Goal: Information Seeking & Learning: Learn about a topic

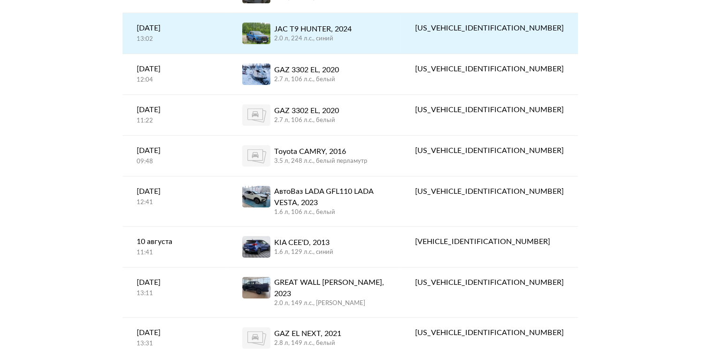
scroll to position [438, 0]
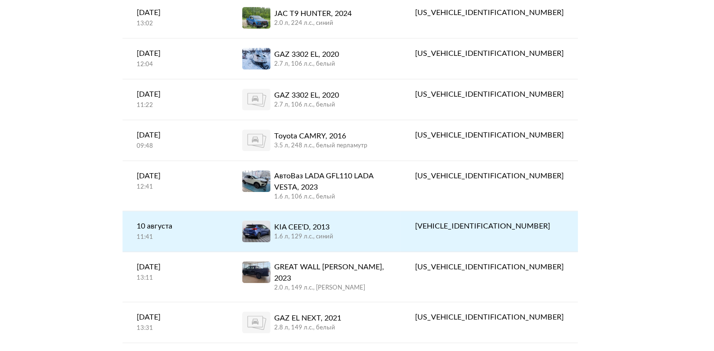
click at [333, 221] on div "KIA CEE'D, 2013" at bounding box center [303, 226] width 59 height 11
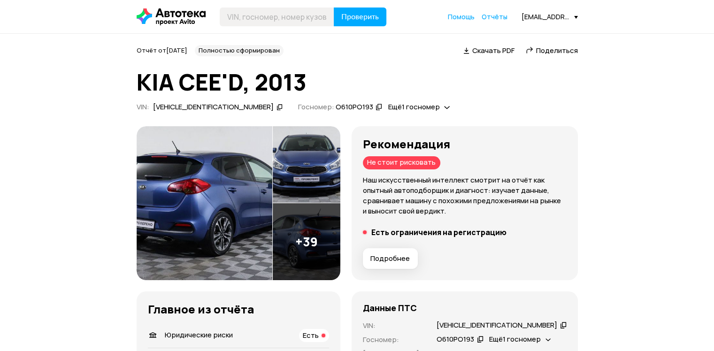
scroll to position [125, 0]
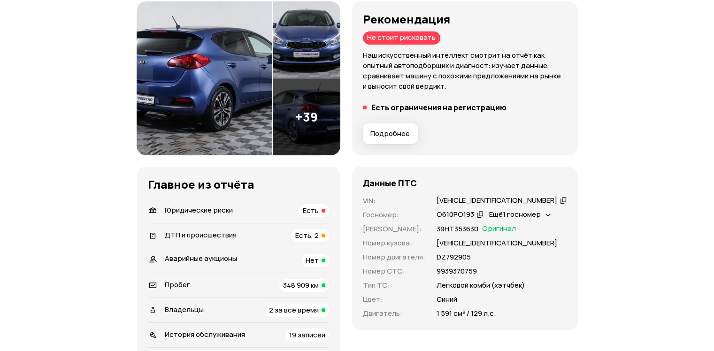
click at [397, 130] on span "Подробнее" at bounding box center [389, 133] width 39 height 9
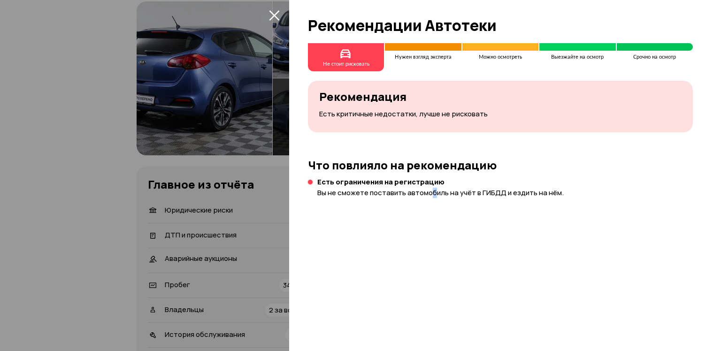
click at [433, 229] on div "Не стоит рисковать Нужен взгляд эксперта Можно осмотреть Выезжайте на осмотр Ср…" at bounding box center [505, 197] width 432 height 308
click at [275, 15] on icon "закрыть" at bounding box center [274, 15] width 10 height 10
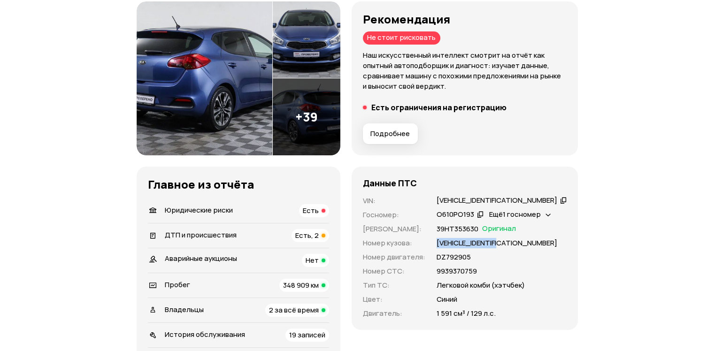
drag, startPoint x: 445, startPoint y: 240, endPoint x: 522, endPoint y: 243, distance: 77.0
click at [522, 243] on div "VIN : [VEHICLE_IDENTIFICATION_NUMBER]   Госномер : О610РО193   Ещё 1 госномер  …" at bounding box center [465, 257] width 204 height 123
copy p "[VEHICLE_IDENTIFICATION_NUMBER]"
click at [539, 260] on div "DZ792905" at bounding box center [501, 257] width 130 height 10
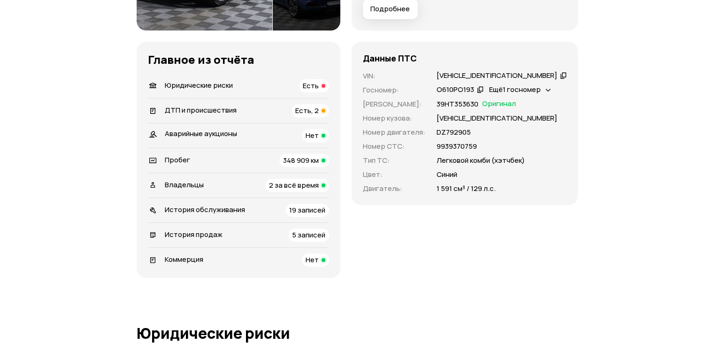
scroll to position [250, 0]
click at [329, 105] on div "Есть, 2" at bounding box center [310, 110] width 38 height 13
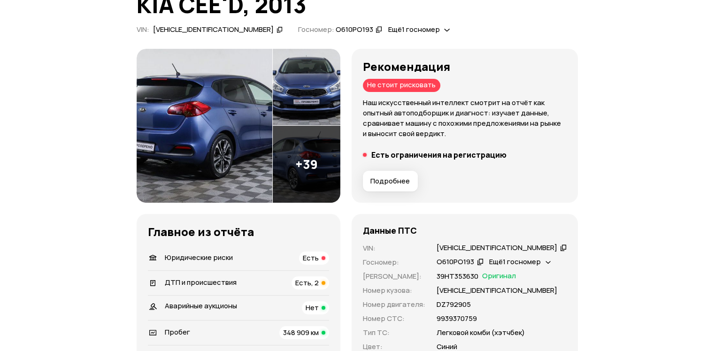
scroll to position [125, 0]
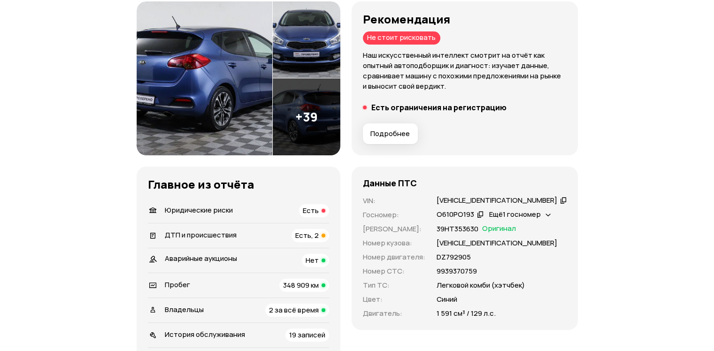
click at [309, 114] on img at bounding box center [307, 116] width 68 height 77
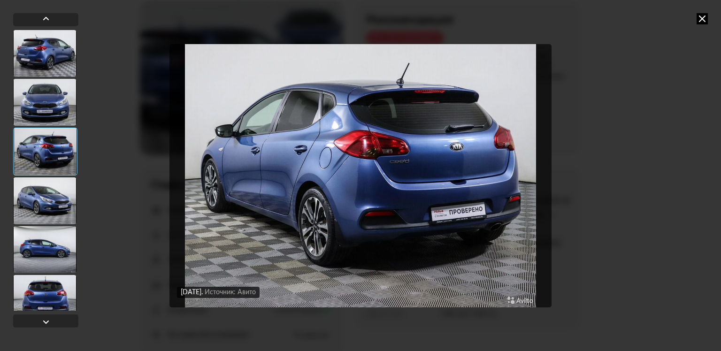
click at [700, 19] on icon at bounding box center [701, 18] width 11 height 11
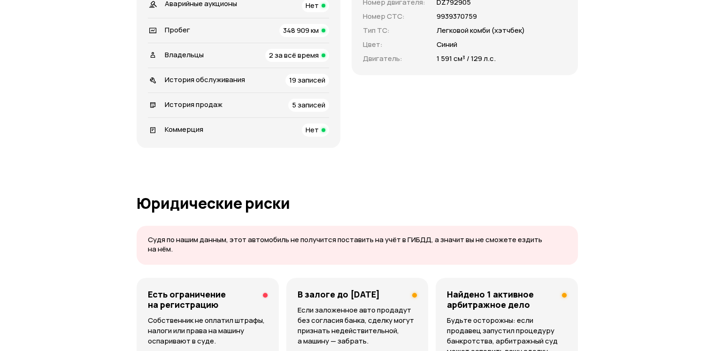
scroll to position [188, 0]
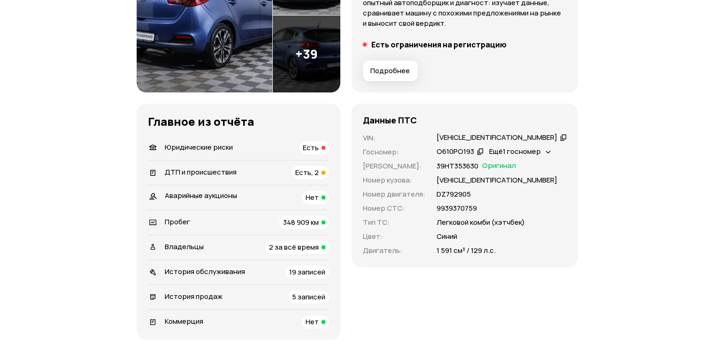
click at [540, 150] on span "Ещё 1 госномер" at bounding box center [515, 151] width 52 height 10
click at [463, 66] on div "Подробнее" at bounding box center [464, 71] width 211 height 28
click at [320, 52] on img at bounding box center [307, 53] width 68 height 77
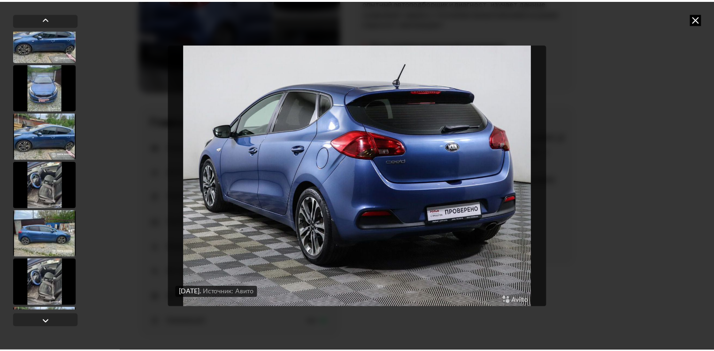
scroll to position [1769, 0]
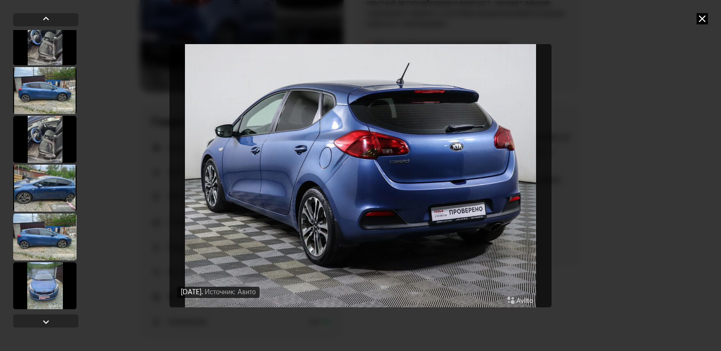
click at [706, 17] on icon at bounding box center [701, 18] width 11 height 11
